Goal: Information Seeking & Learning: Learn about a topic

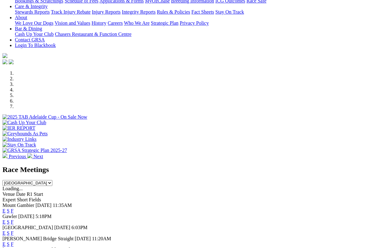
scroll to position [125, 0]
click at [14, 220] on link "F" at bounding box center [12, 222] width 3 height 5
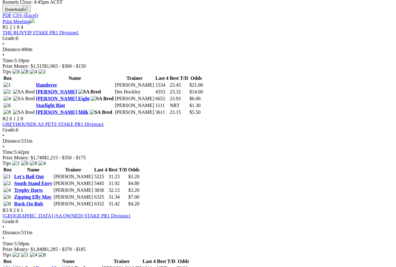
scroll to position [294, 0]
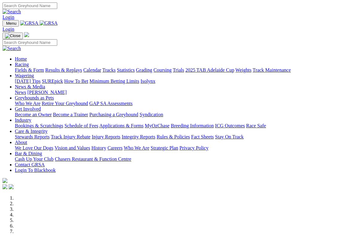
scroll to position [144, 0]
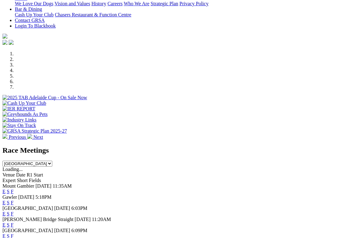
click at [14, 211] on link "F" at bounding box center [12, 213] width 3 height 5
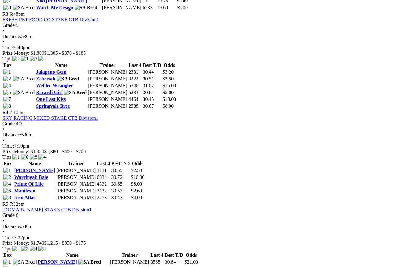
scroll to position [495, 0]
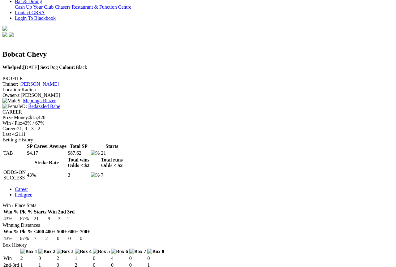
scroll to position [162, 0]
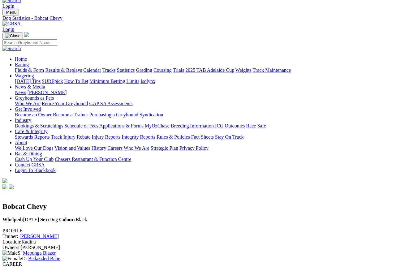
scroll to position [11, 0]
click at [21, 67] on link "Fields & Form" at bounding box center [29, 69] width 29 height 5
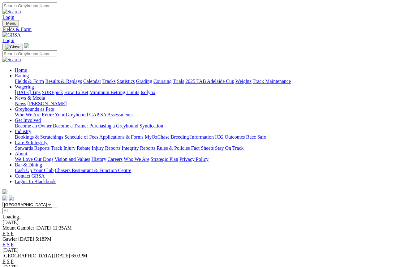
scroll to position [3, 0]
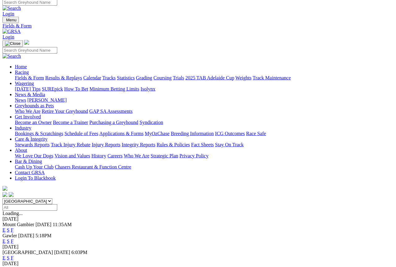
click at [14, 255] on link "F" at bounding box center [12, 257] width 3 height 5
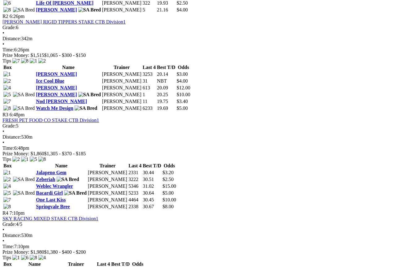
scroll to position [397, 0]
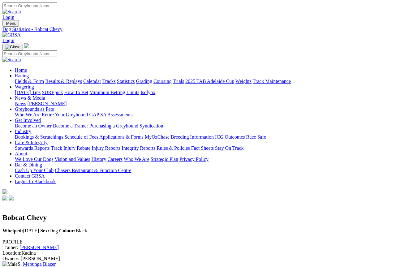
scroll to position [3, 0]
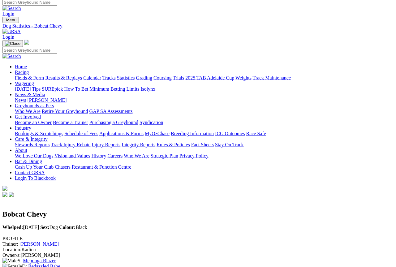
click at [17, 75] on link "Fields & Form" at bounding box center [29, 77] width 29 height 5
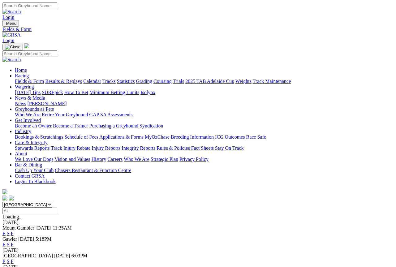
scroll to position [3, 0]
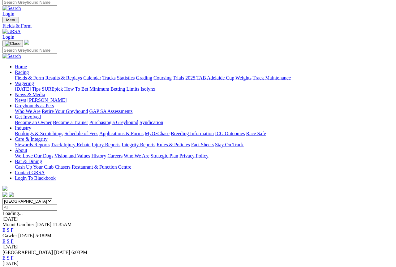
click at [14, 255] on link "F" at bounding box center [12, 257] width 3 height 5
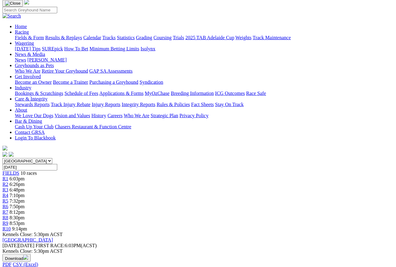
scroll to position [28, 0]
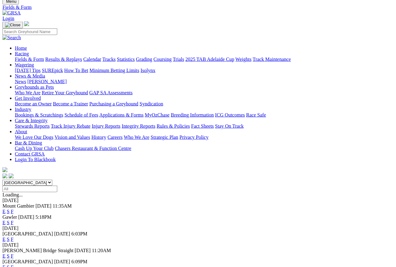
scroll to position [22, 0]
click at [14, 238] on link "F" at bounding box center [12, 256] width 3 height 5
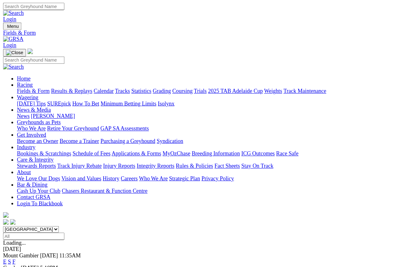
scroll to position [41, 0]
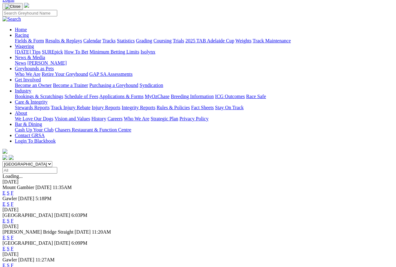
click at [14, 238] on link "F" at bounding box center [12, 248] width 3 height 5
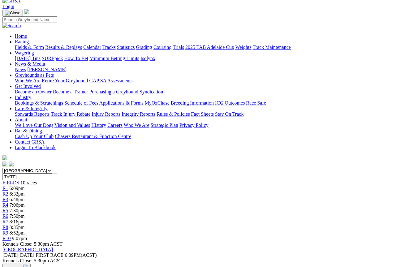
scroll to position [19, 2]
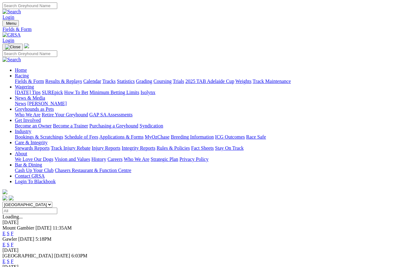
scroll to position [59, 0]
